Goal: Task Accomplishment & Management: Manage account settings

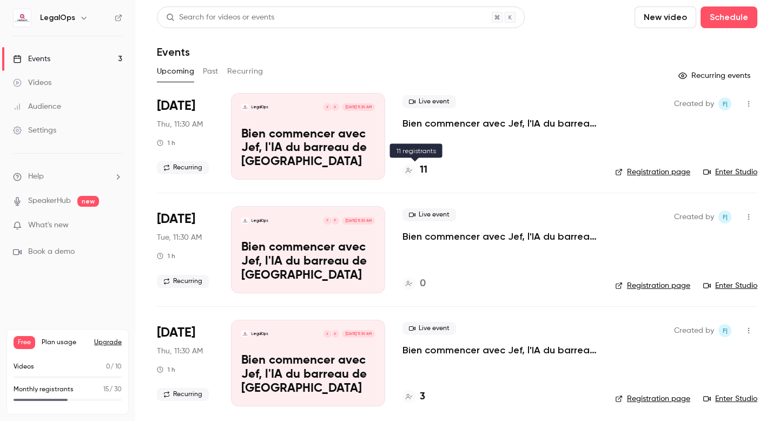
click at [424, 167] on h4 "11" at bounding box center [424, 170] width 8 height 15
click at [120, 20] on icon at bounding box center [118, 18] width 6 height 6
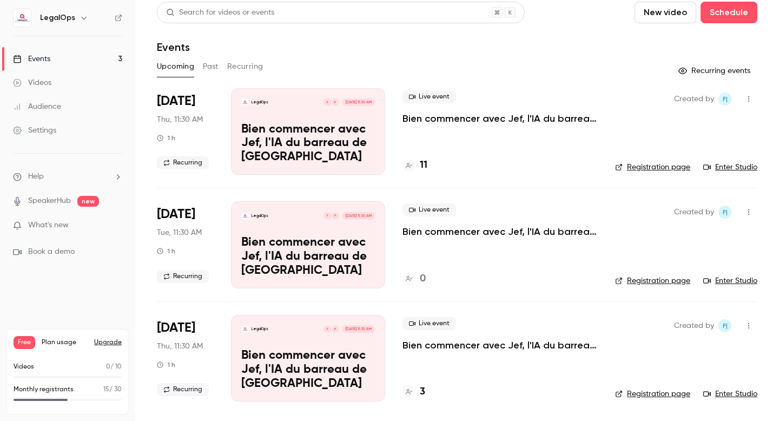
click at [83, 60] on link "Events 3" at bounding box center [67, 59] width 135 height 24
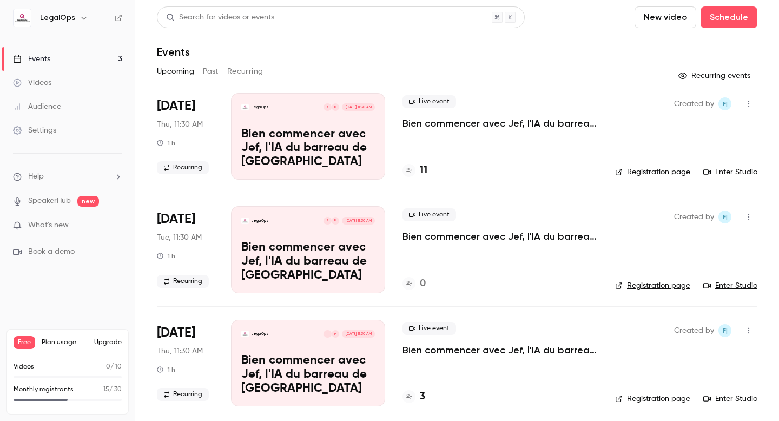
scroll to position [5, 0]
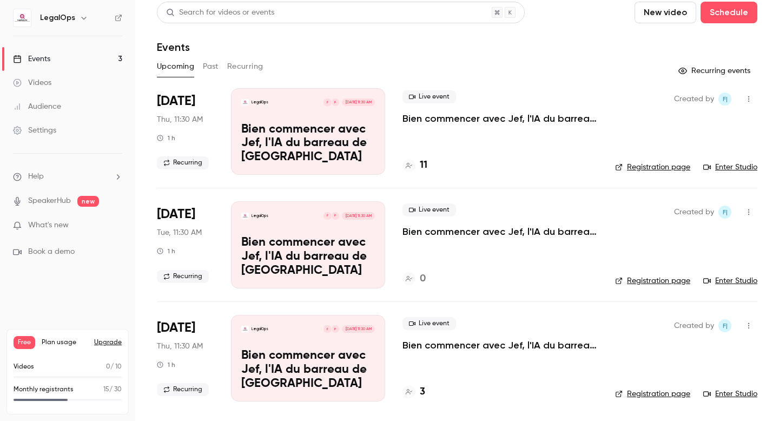
click at [260, 70] on button "Recurring" at bounding box center [245, 66] width 36 height 17
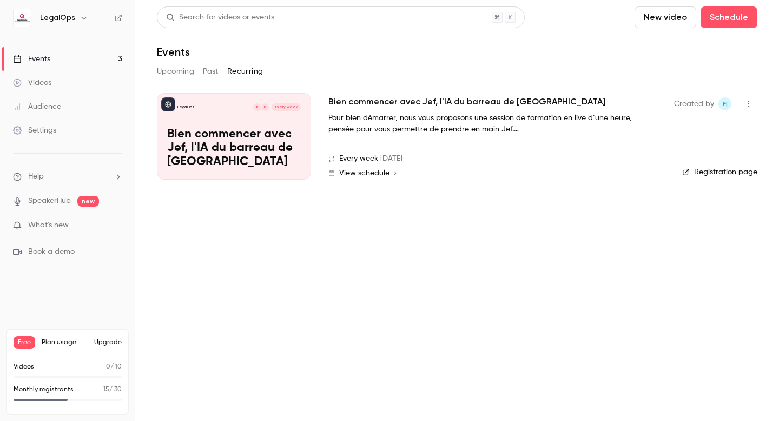
click at [295, 129] on p "Bien commencer avec Jef, l'IA du barreau de [GEOGRAPHIC_DATA]" at bounding box center [234, 149] width 134 height 42
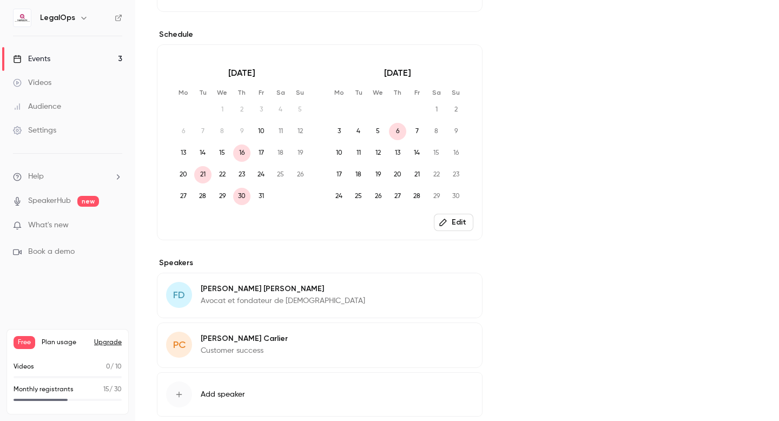
scroll to position [384, 0]
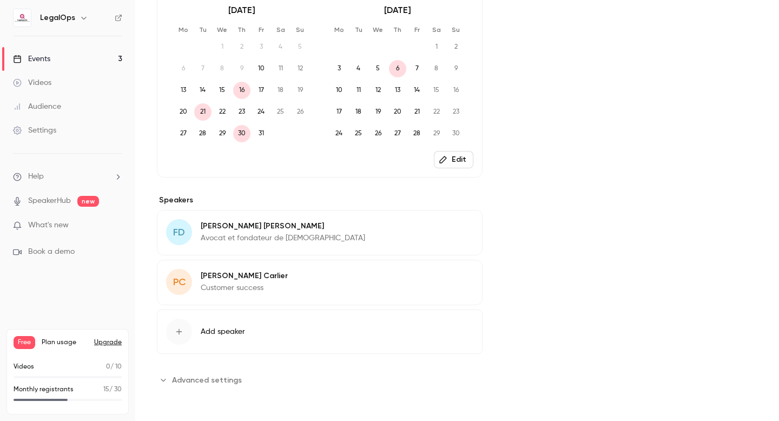
click at [226, 375] on span "Advanced settings" at bounding box center [207, 379] width 70 height 11
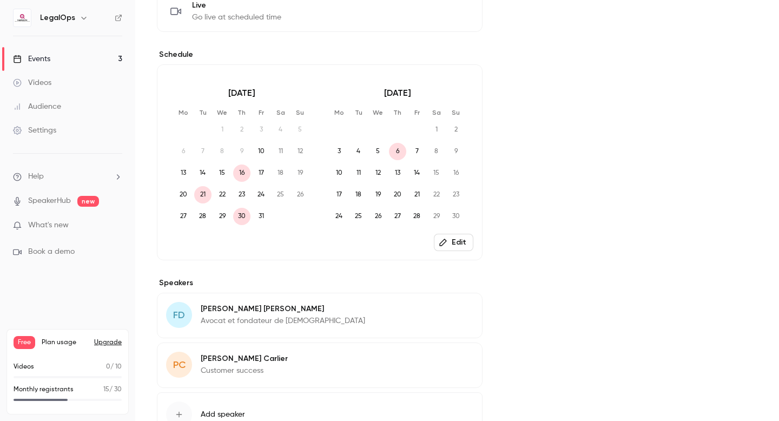
scroll to position [286, 0]
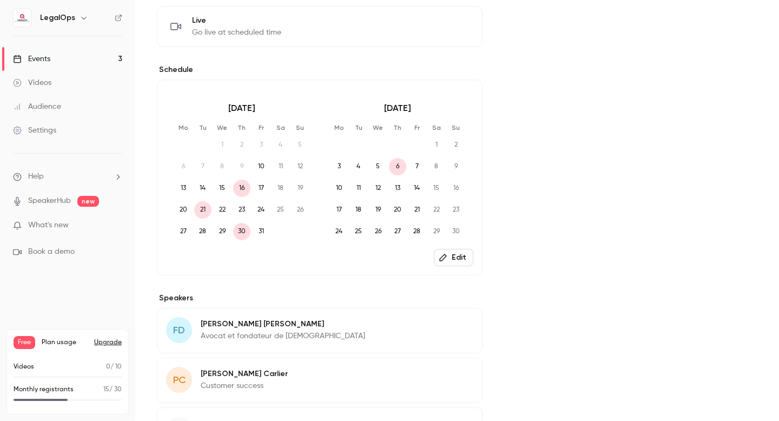
click at [454, 253] on button "Edit" at bounding box center [454, 257] width 40 height 17
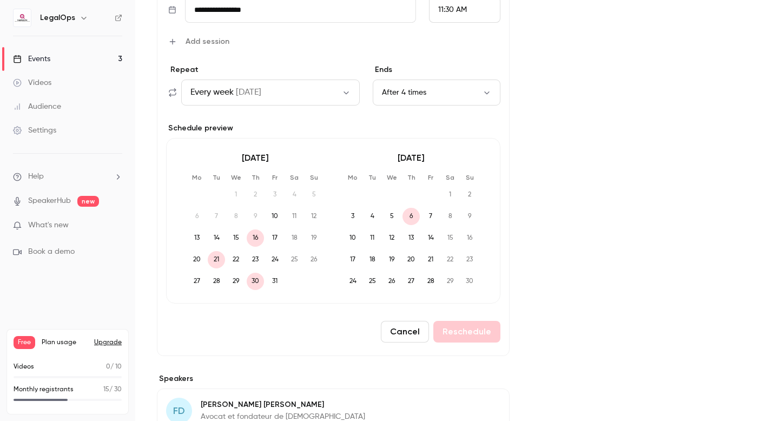
scroll to position [470, 0]
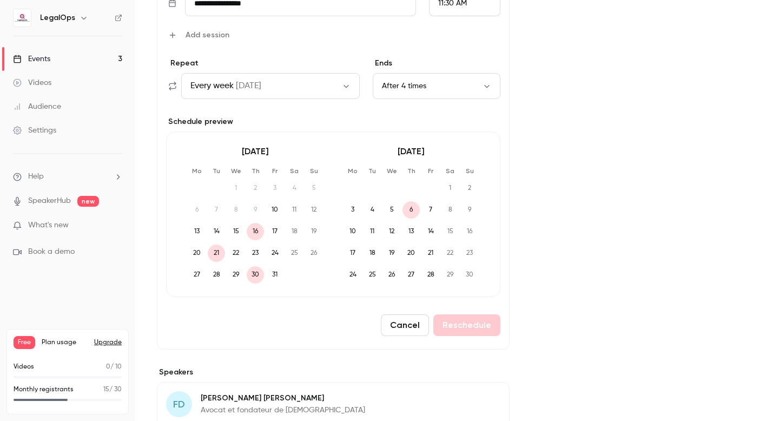
click at [413, 215] on span "6" at bounding box center [411, 209] width 17 height 17
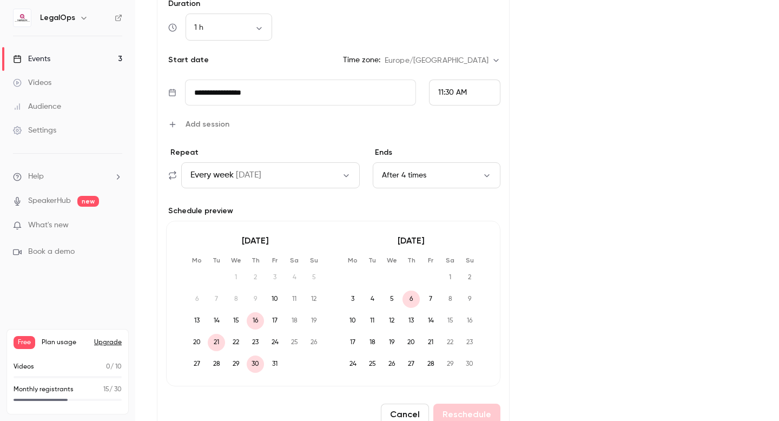
scroll to position [383, 0]
click at [407, 177] on button "After 4 times" at bounding box center [437, 174] width 128 height 26
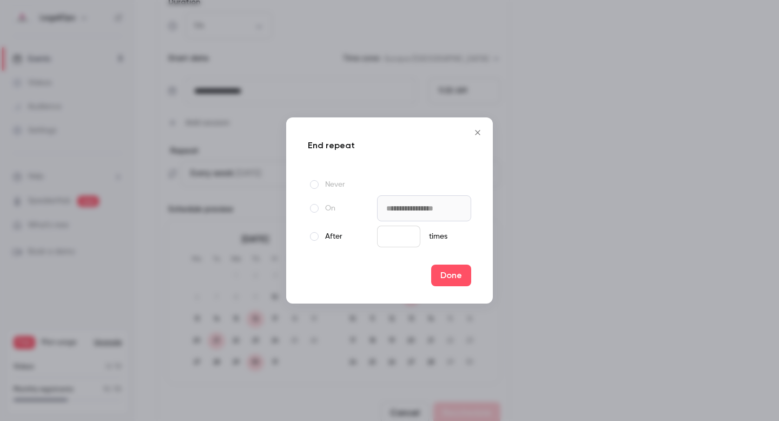
click at [313, 184] on span at bounding box center [314, 184] width 9 height 9
type input "**********"
click at [443, 269] on button "Done" at bounding box center [451, 276] width 40 height 22
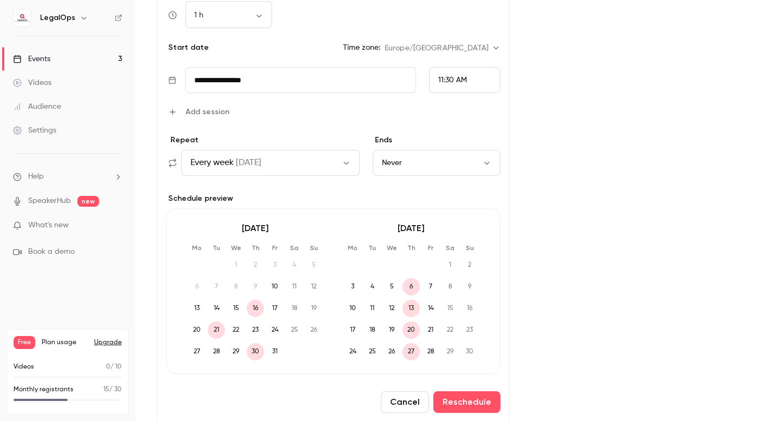
scroll to position [408, 0]
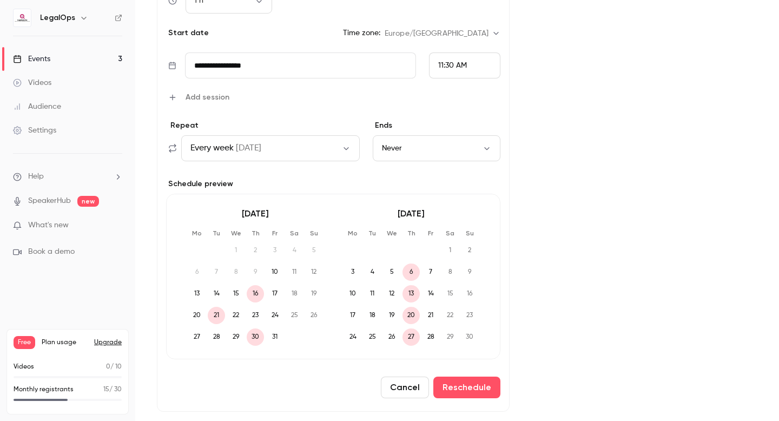
click at [399, 143] on button "Never" at bounding box center [437, 148] width 128 height 26
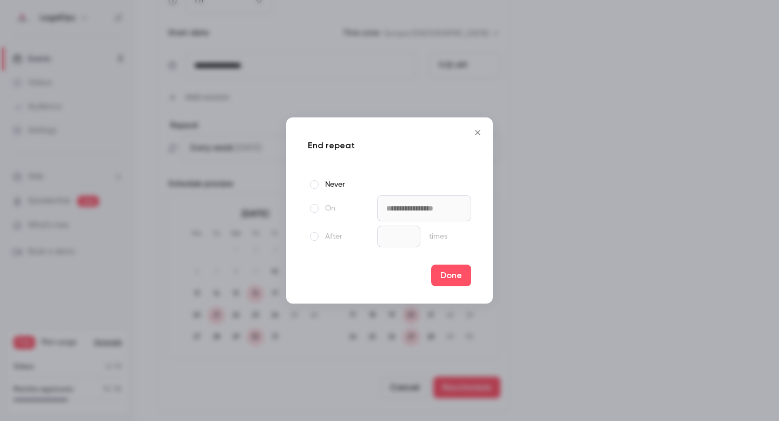
click at [314, 235] on span at bounding box center [314, 236] width 9 height 9
click at [450, 278] on button "Done" at bounding box center [451, 276] width 40 height 22
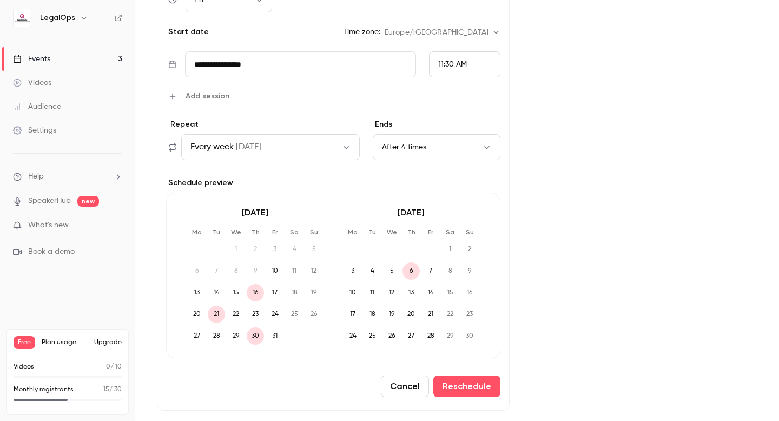
scroll to position [397, 0]
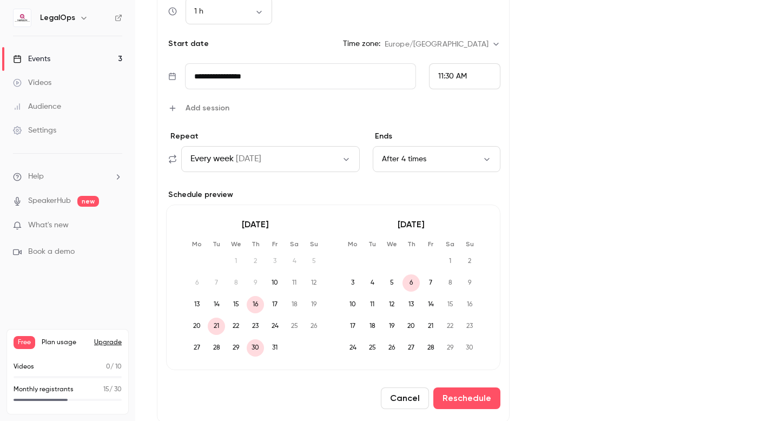
click at [315, 157] on button "Every week [DATE]" at bounding box center [270, 159] width 179 height 26
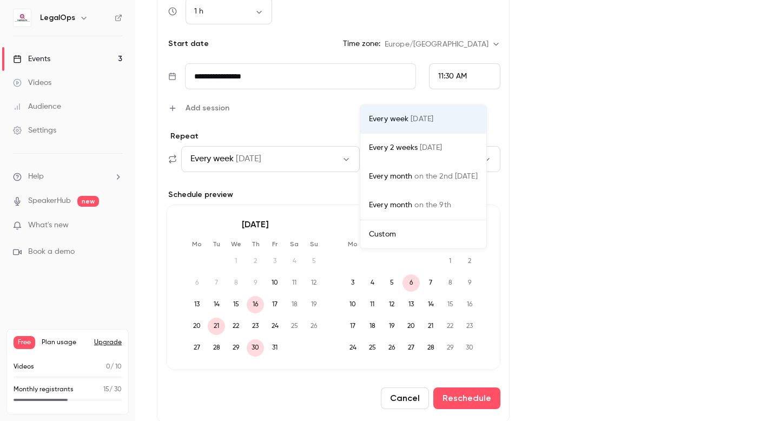
click at [315, 157] on div at bounding box center [389, 210] width 779 height 421
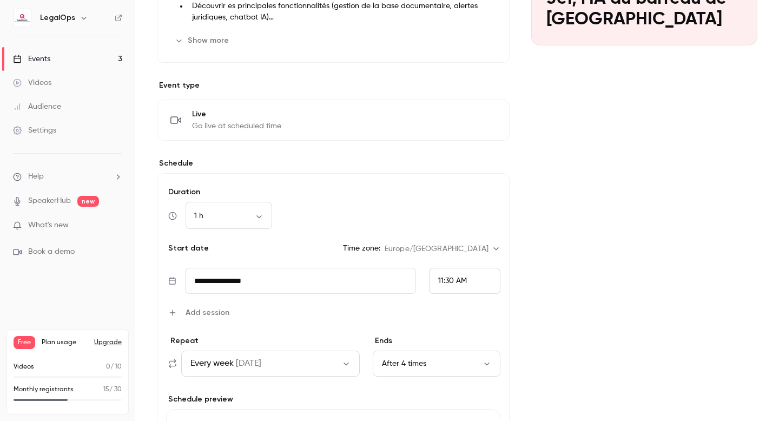
scroll to position [186, 0]
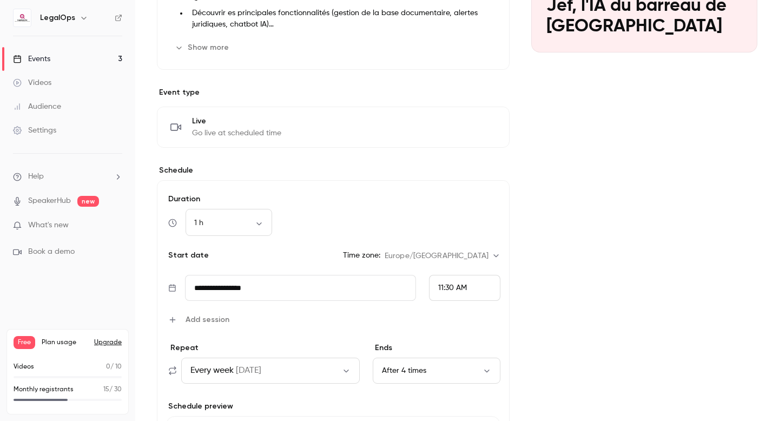
click at [122, 19] on nav "LegalOps Events 3 Videos Audience Settings Help SpeakerHub new What's new Book …" at bounding box center [67, 210] width 135 height 421
click at [116, 19] on icon at bounding box center [119, 18] width 8 height 8
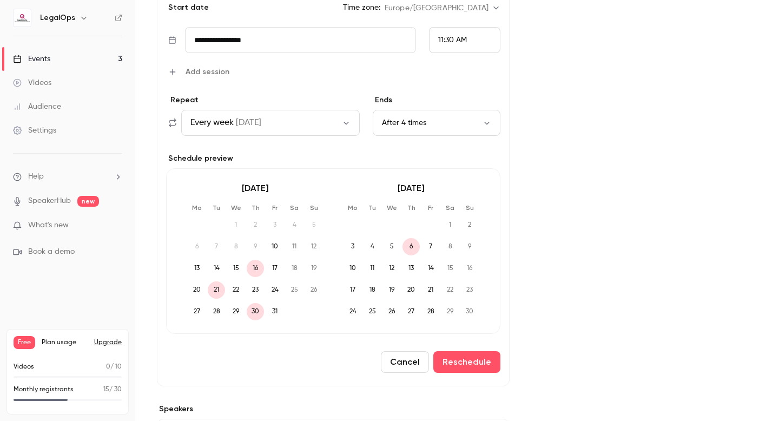
scroll to position [437, 0]
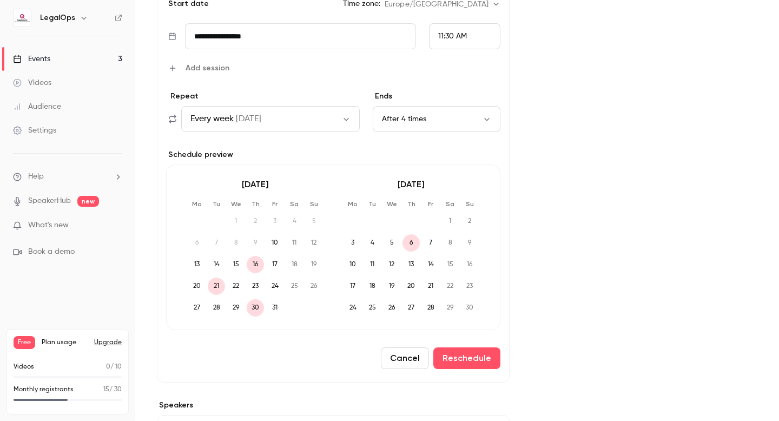
click at [392, 241] on span "5" at bounding box center [391, 242] width 17 height 17
click at [452, 357] on button "Reschedule" at bounding box center [466, 358] width 67 height 22
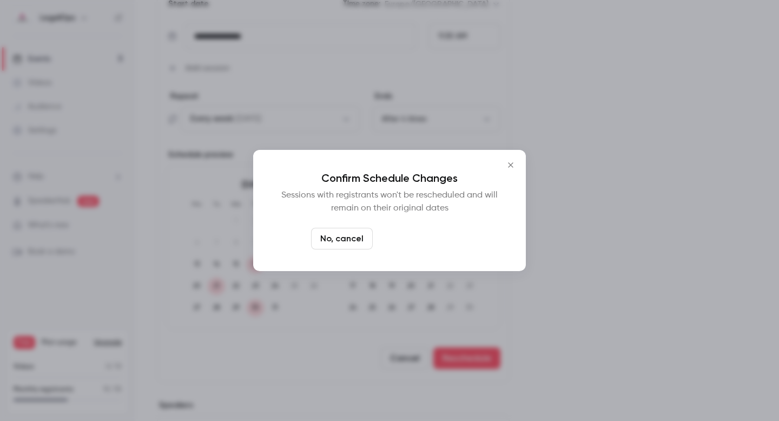
click at [411, 242] on button "Yes, reschedule it" at bounding box center [422, 239] width 91 height 22
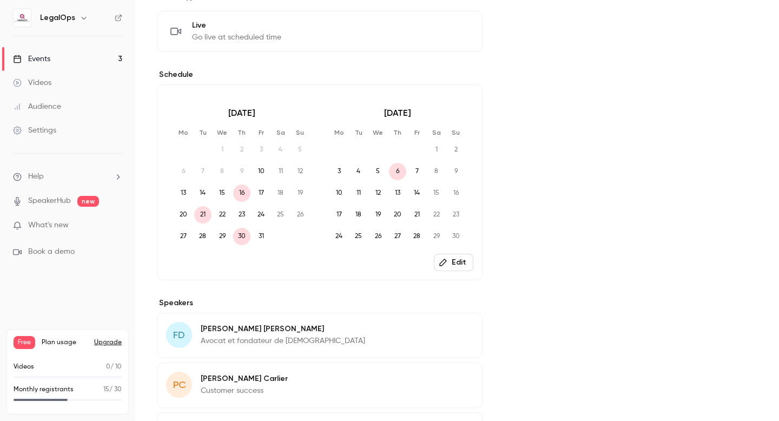
scroll to position [269, 0]
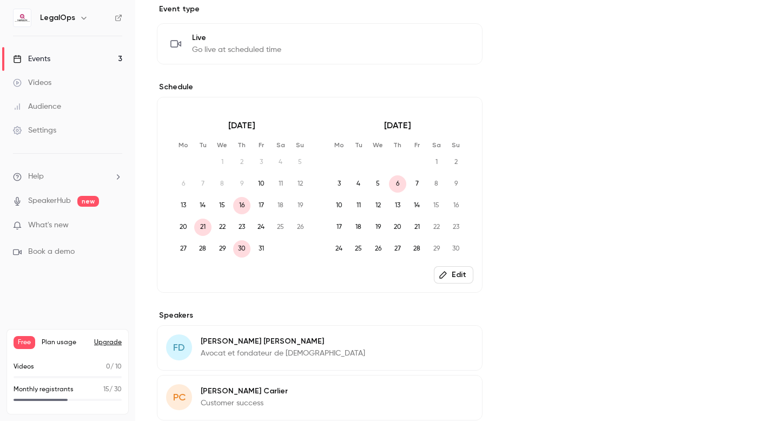
click at [451, 275] on button "Edit" at bounding box center [454, 274] width 40 height 17
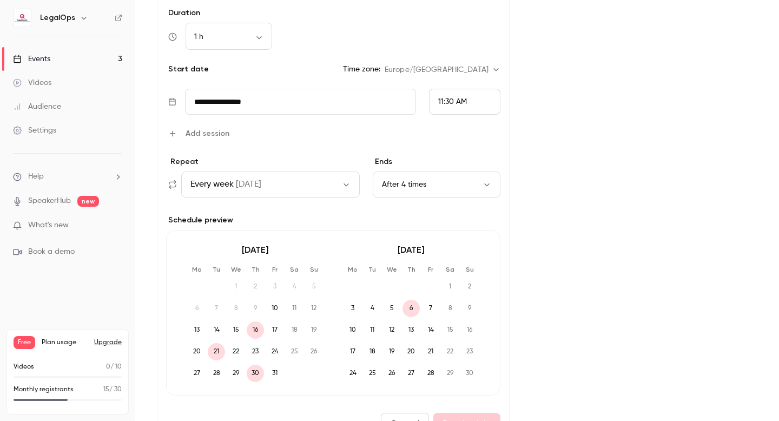
scroll to position [426, 0]
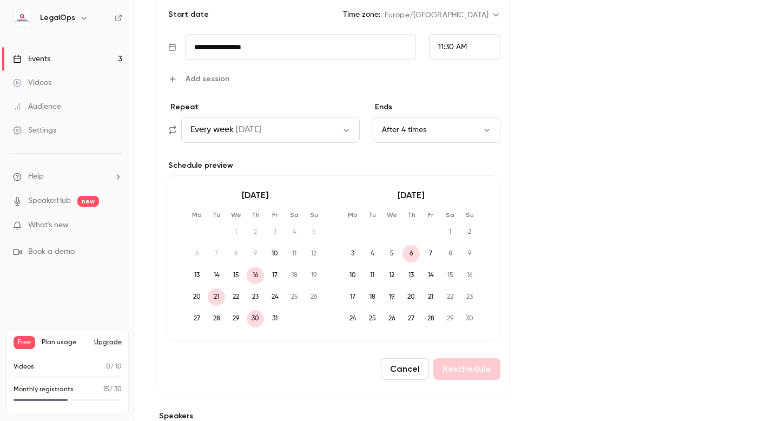
click at [393, 273] on span "12" at bounding box center [391, 275] width 17 height 17
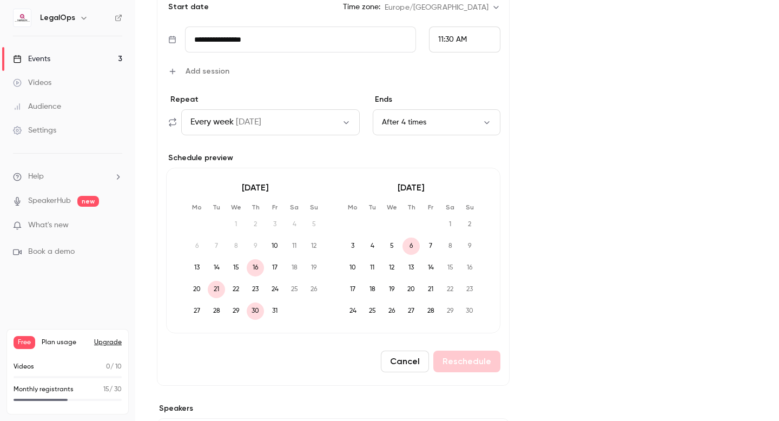
scroll to position [436, 0]
click at [403, 355] on button "Cancel" at bounding box center [405, 360] width 48 height 22
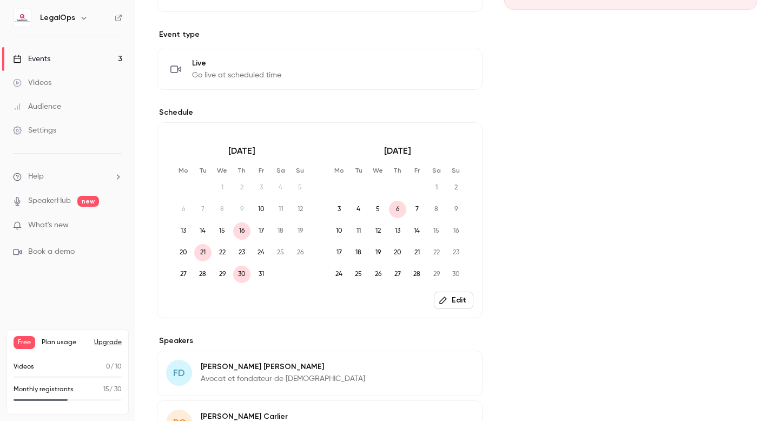
scroll to position [247, 0]
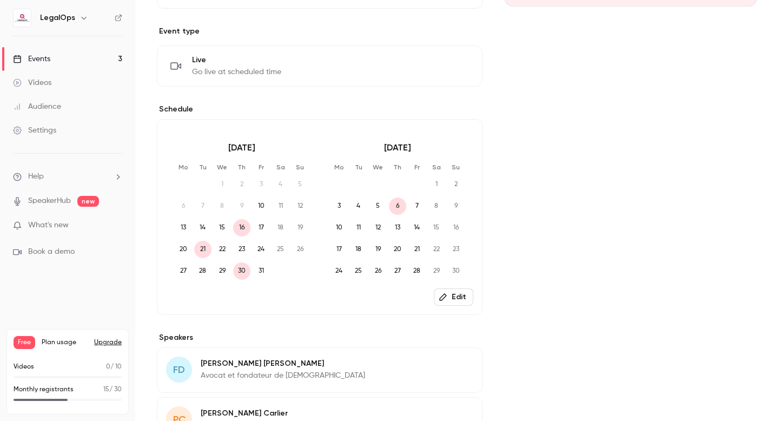
click at [446, 297] on icon "button" at bounding box center [443, 297] width 9 height 9
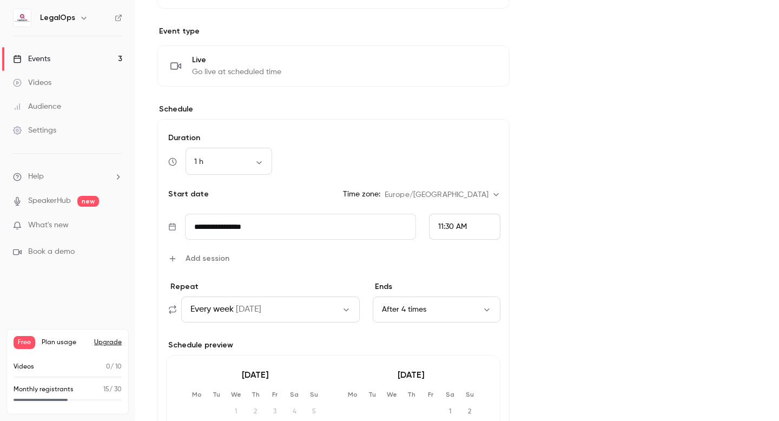
scroll to position [249, 0]
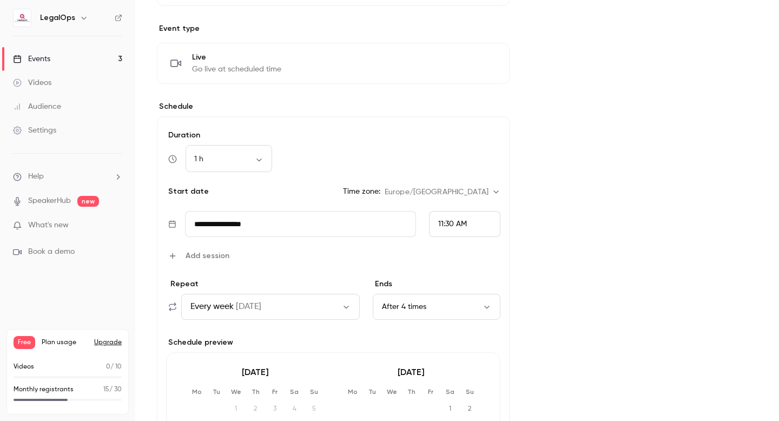
click at [78, 61] on link "Events 3" at bounding box center [67, 59] width 135 height 24
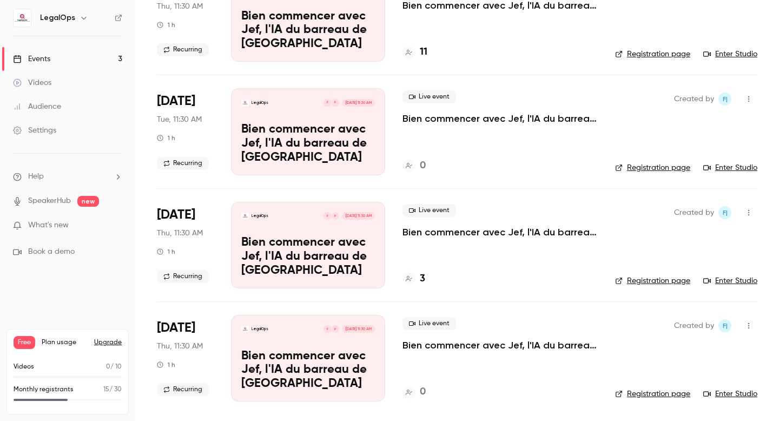
scroll to position [12, 0]
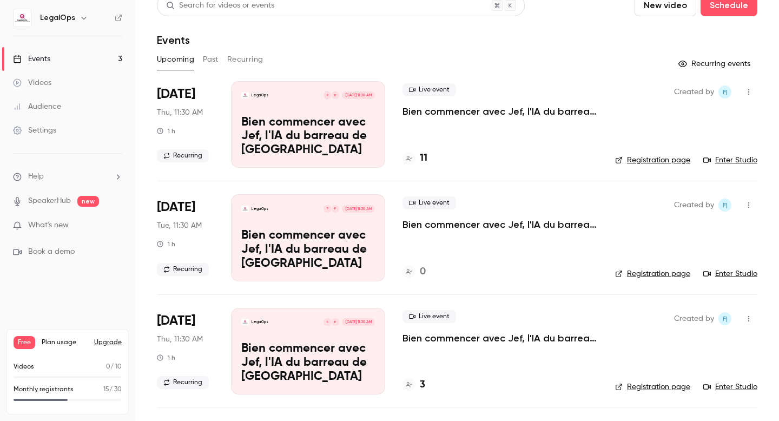
click at [119, 18] on icon at bounding box center [119, 18] width 8 height 8
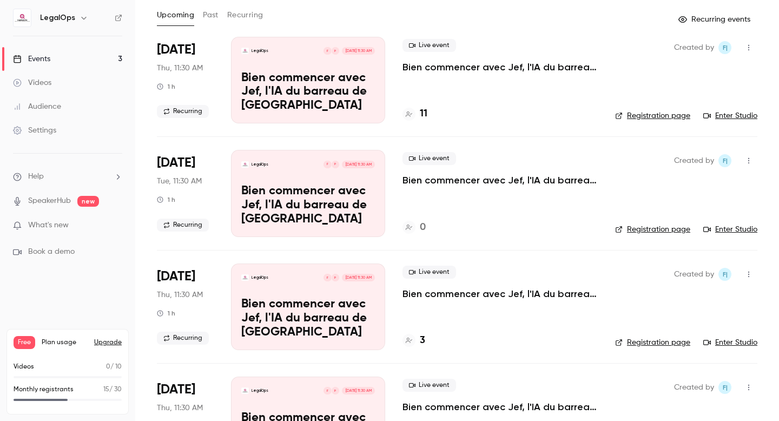
scroll to position [41, 0]
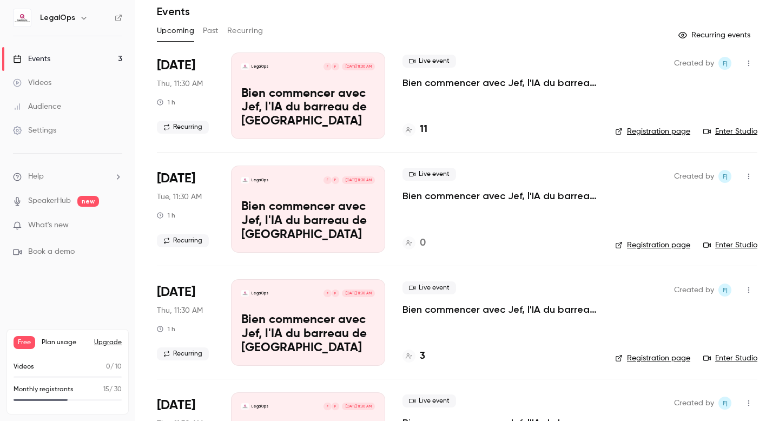
click at [78, 68] on link "Events 3" at bounding box center [67, 59] width 135 height 24
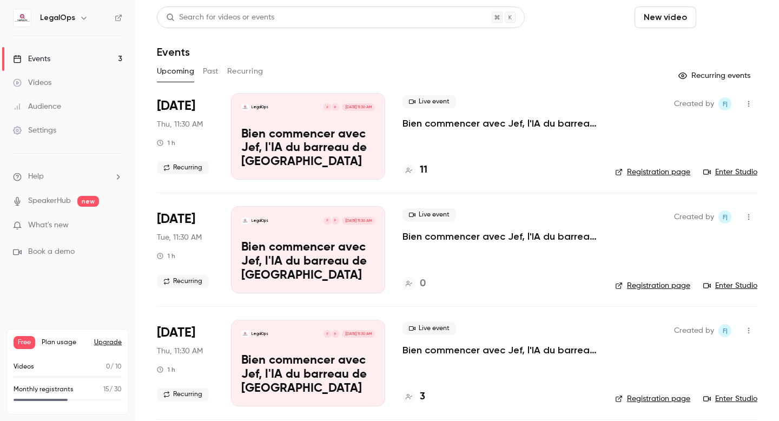
click at [733, 22] on button "Schedule" at bounding box center [729, 17] width 57 height 22
click at [658, 79] on div at bounding box center [657, 76] width 17 height 8
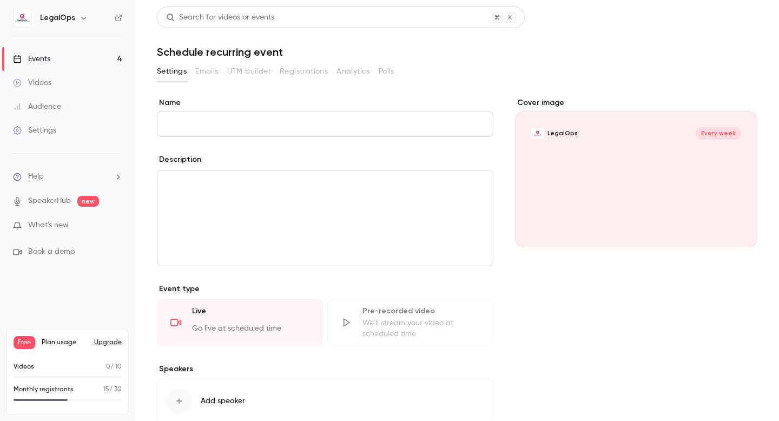
click at [88, 61] on link "Events 4" at bounding box center [67, 59] width 135 height 24
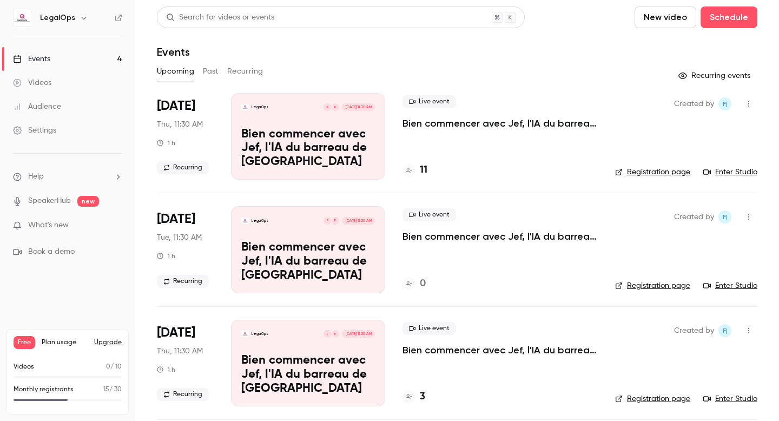
click at [251, 71] on button "Recurring" at bounding box center [245, 71] width 36 height 17
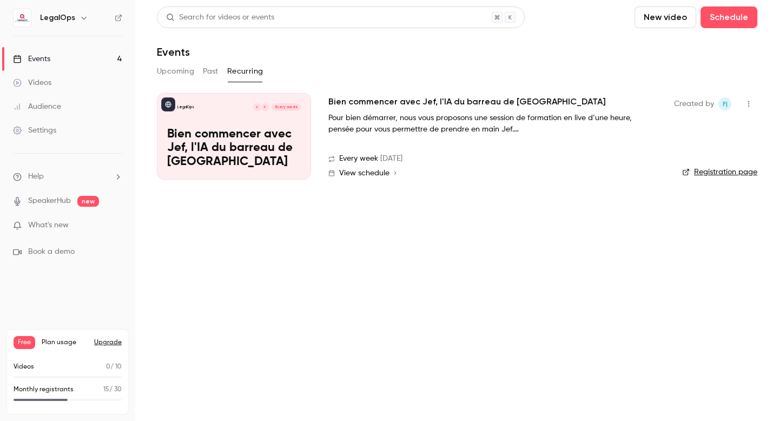
click at [372, 175] on span "View schedule" at bounding box center [364, 173] width 50 height 8
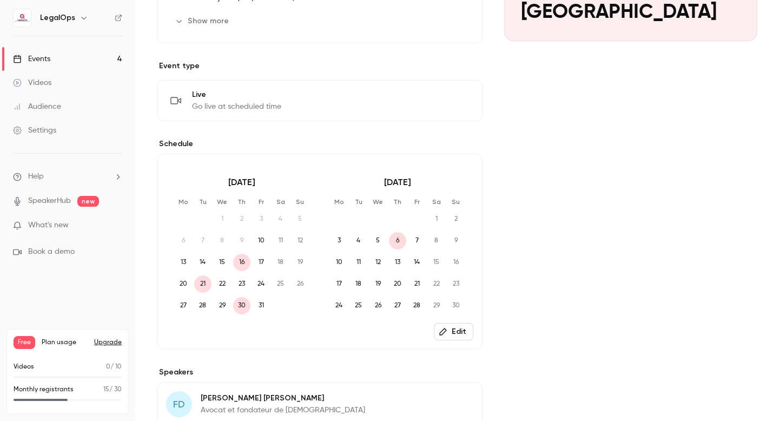
scroll to position [227, 0]
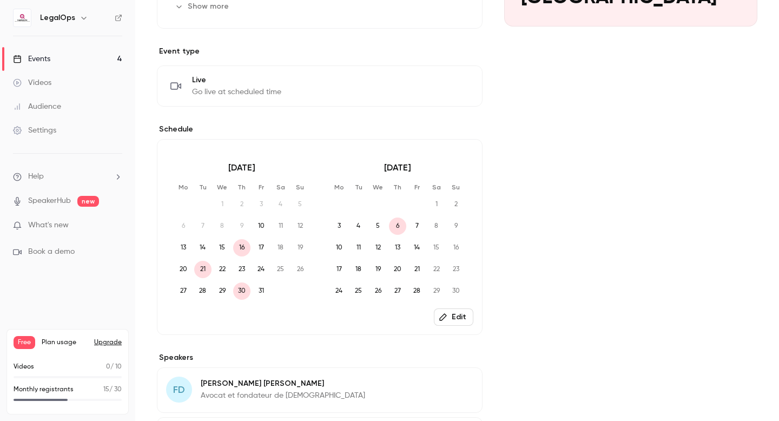
click at [447, 320] on icon "button" at bounding box center [443, 317] width 9 height 9
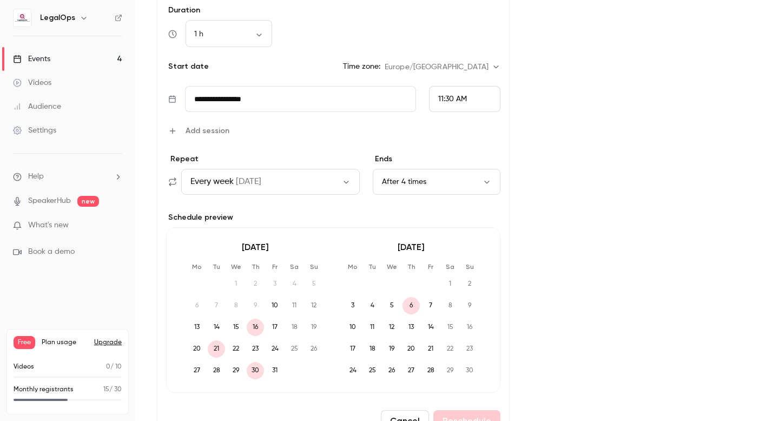
scroll to position [406, 0]
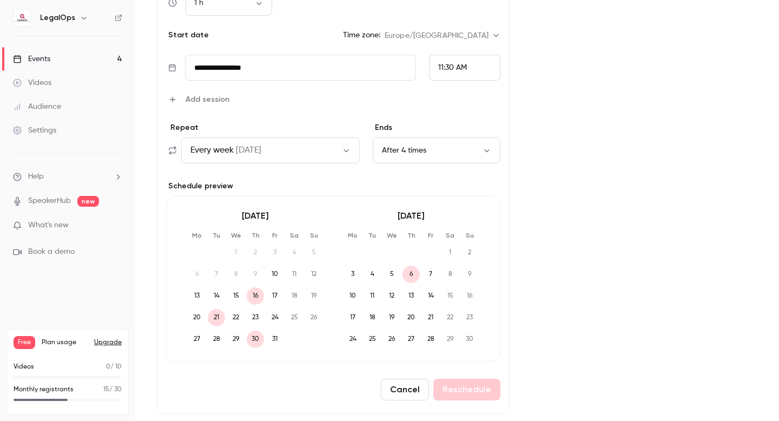
click at [412, 297] on span "13" at bounding box center [411, 295] width 17 height 17
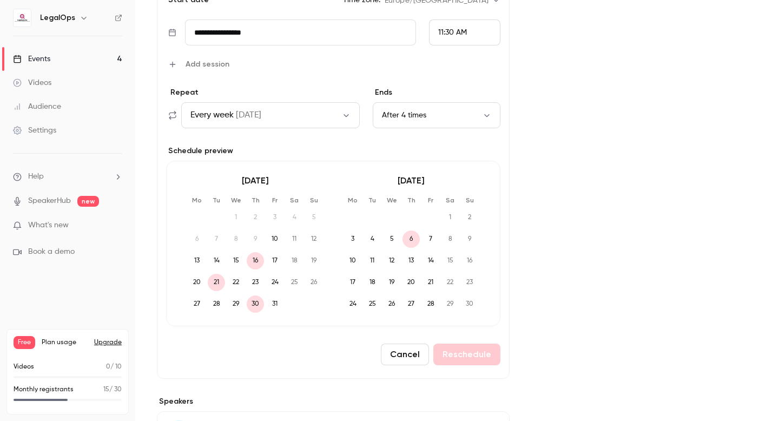
scroll to position [442, 0]
click at [405, 350] on button "Cancel" at bounding box center [405, 354] width 48 height 22
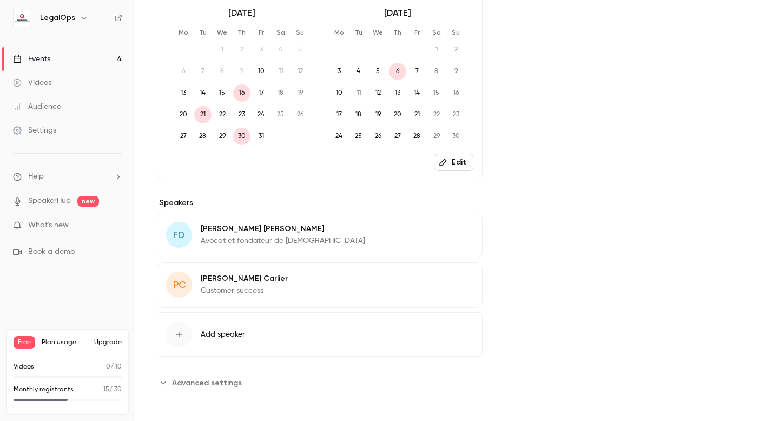
scroll to position [384, 0]
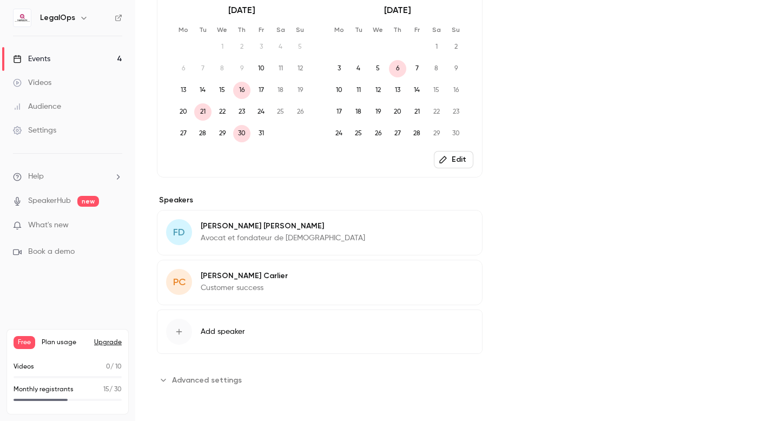
click at [226, 382] on span "Advanced settings" at bounding box center [207, 379] width 70 height 11
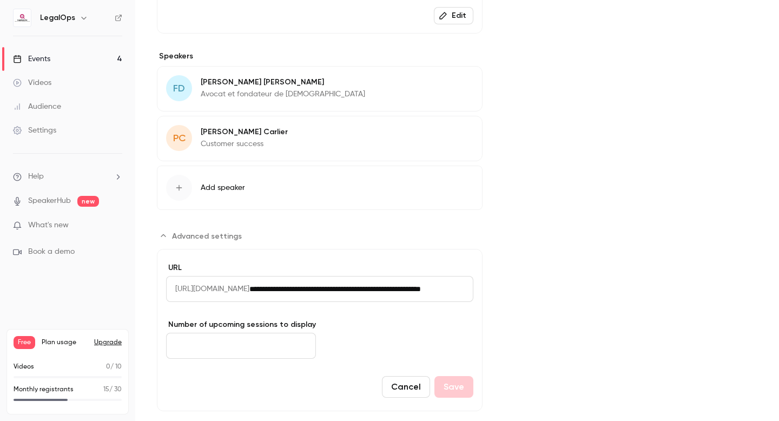
scroll to position [551, 0]
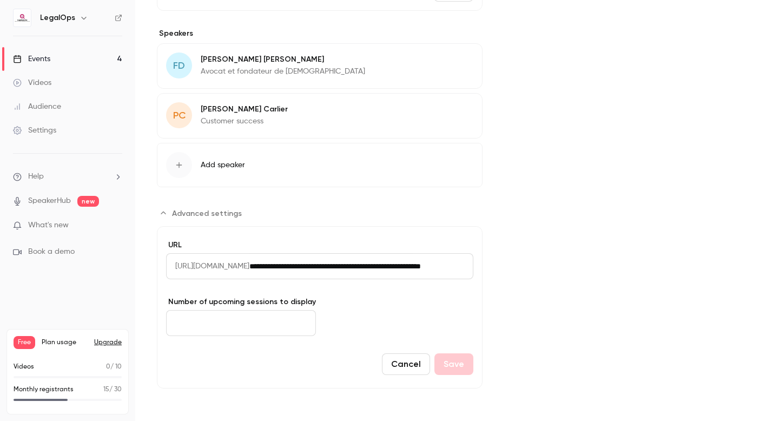
click at [321, 270] on input "**********" at bounding box center [361, 266] width 224 height 26
click at [347, 301] on form "**********" at bounding box center [320, 307] width 326 height 162
click at [390, 369] on button "Cancel" at bounding box center [406, 364] width 48 height 22
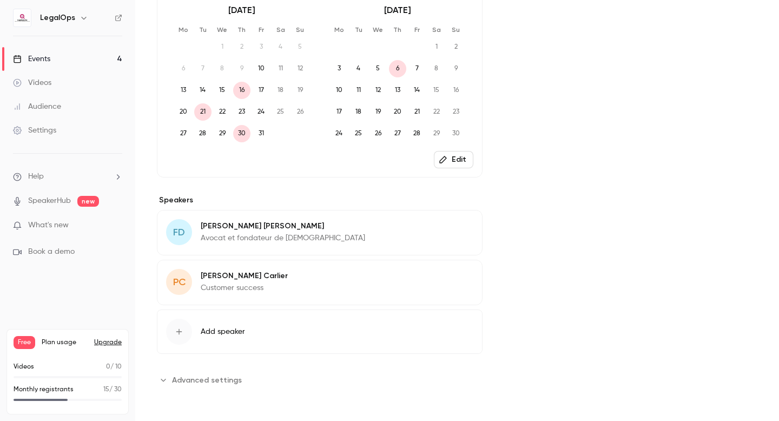
click at [84, 64] on link "Events 4" at bounding box center [67, 59] width 135 height 24
